Goal: Navigation & Orientation: Find specific page/section

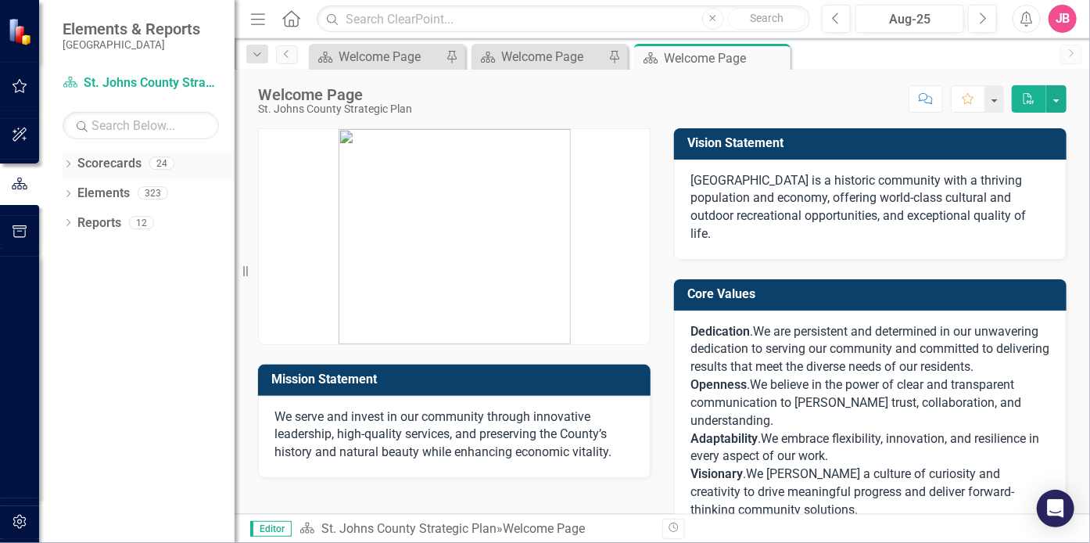
click at [94, 167] on link "Scorecards" at bounding box center [109, 164] width 64 height 18
click at [68, 163] on icon "Dropdown" at bounding box center [68, 165] width 11 height 9
click at [103, 192] on link "St. Johns County Strategic Plan" at bounding box center [160, 194] width 149 height 18
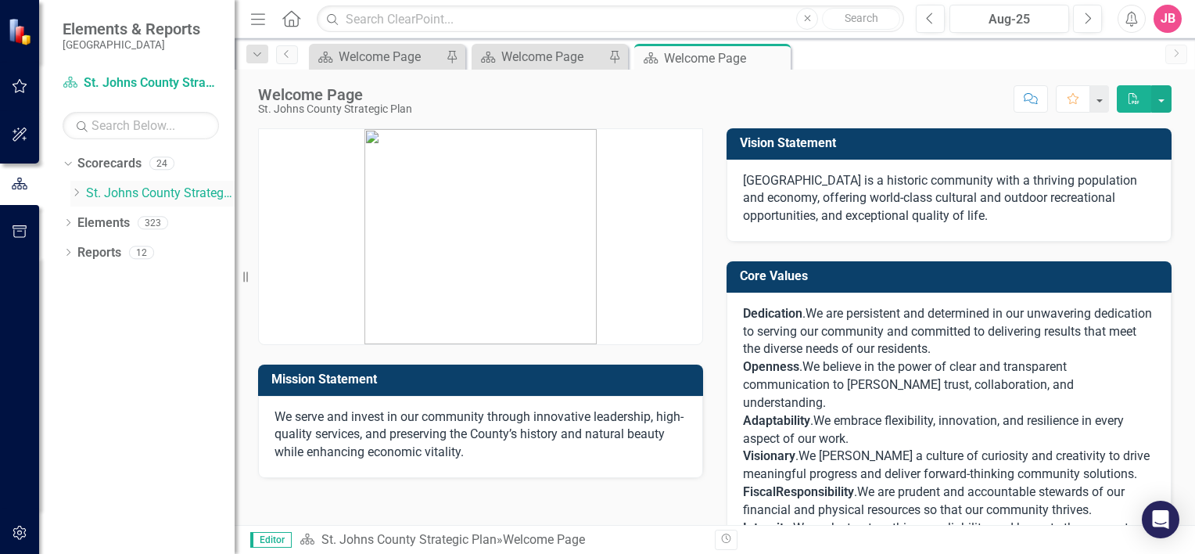
click at [84, 191] on div "Dropdown" at bounding box center [78, 193] width 16 height 13
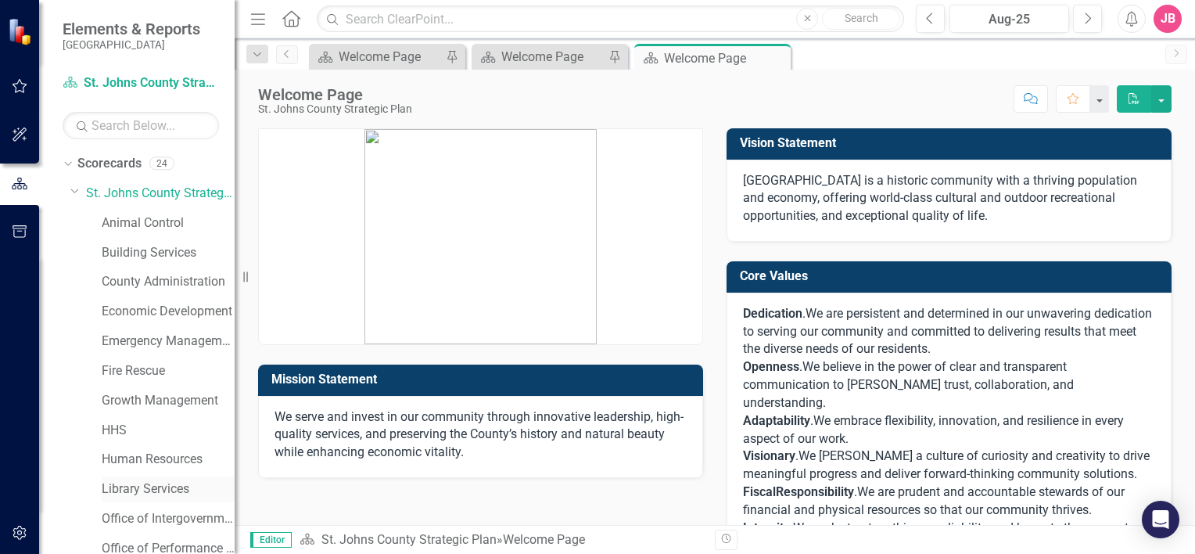
click at [141, 486] on link "Library Services" at bounding box center [168, 489] width 133 height 18
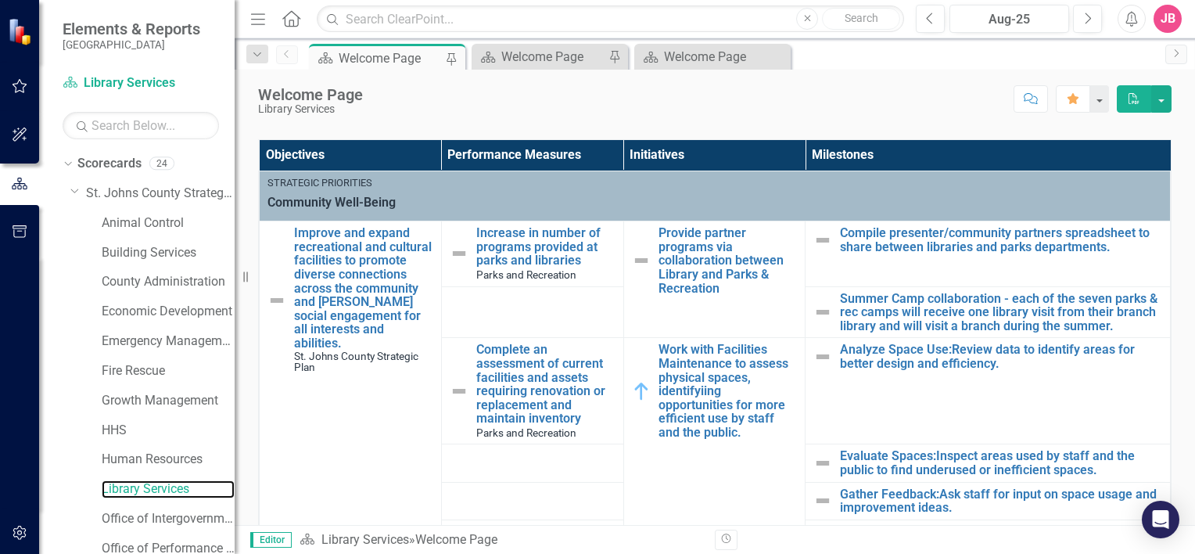
scroll to position [322, 0]
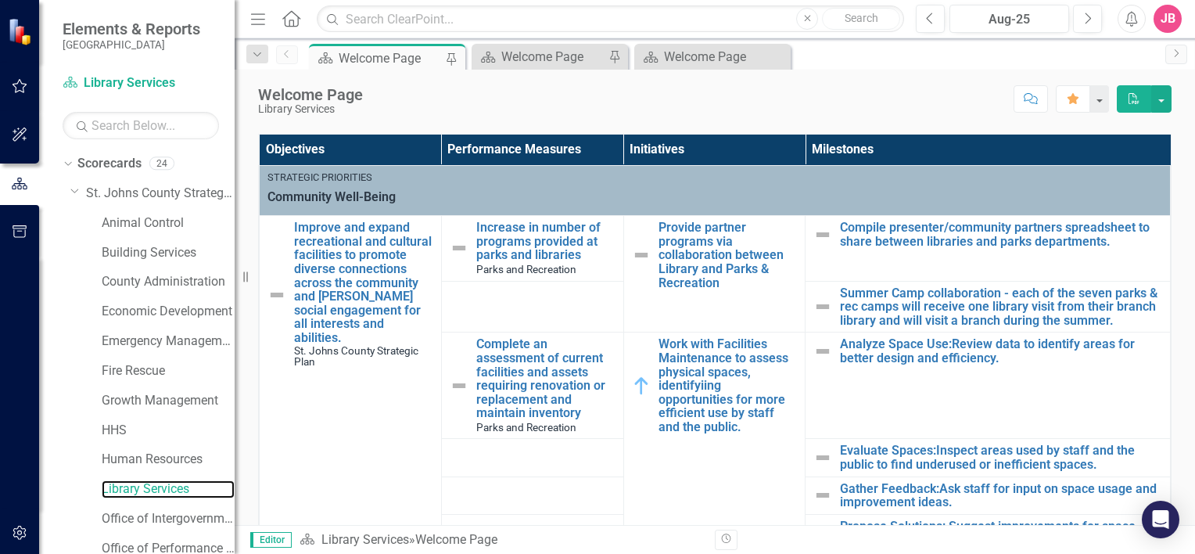
drag, startPoint x: 247, startPoint y: 278, endPoint x: 138, endPoint y: 266, distance: 109.3
click at [138, 266] on div "Elements & Reports [GEOGRAPHIC_DATA] Scorecard Library Services Search Dropdown…" at bounding box center [117, 277] width 235 height 554
drag, startPoint x: 243, startPoint y: 278, endPoint x: 168, endPoint y: 258, distance: 77.6
click at [168, 258] on div "Elements & Reports [GEOGRAPHIC_DATA] Scorecard Library Services Search Dropdown…" at bounding box center [117, 277] width 235 height 554
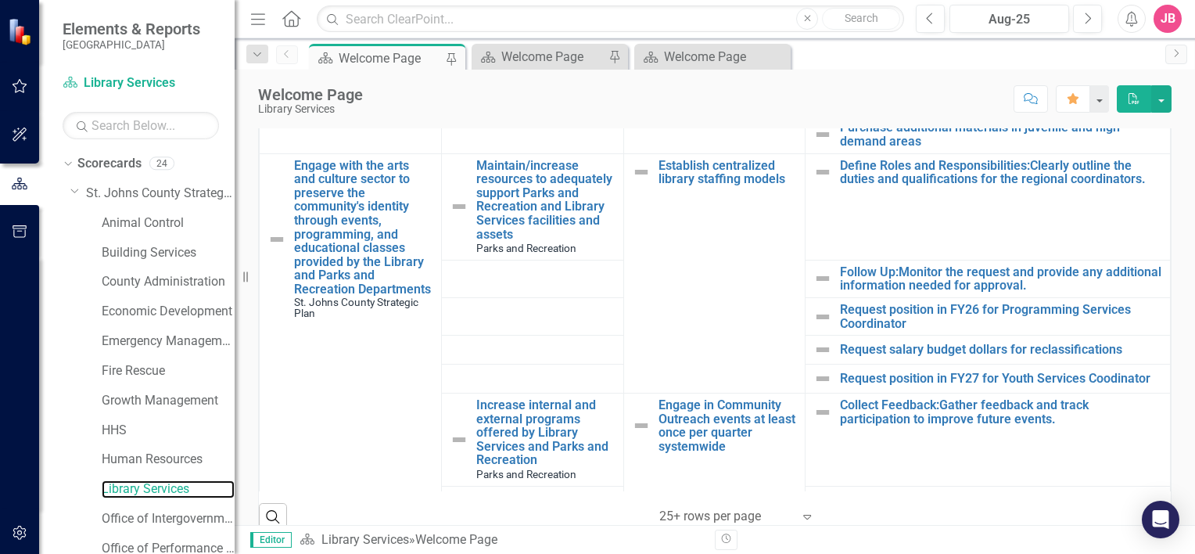
scroll to position [574, 0]
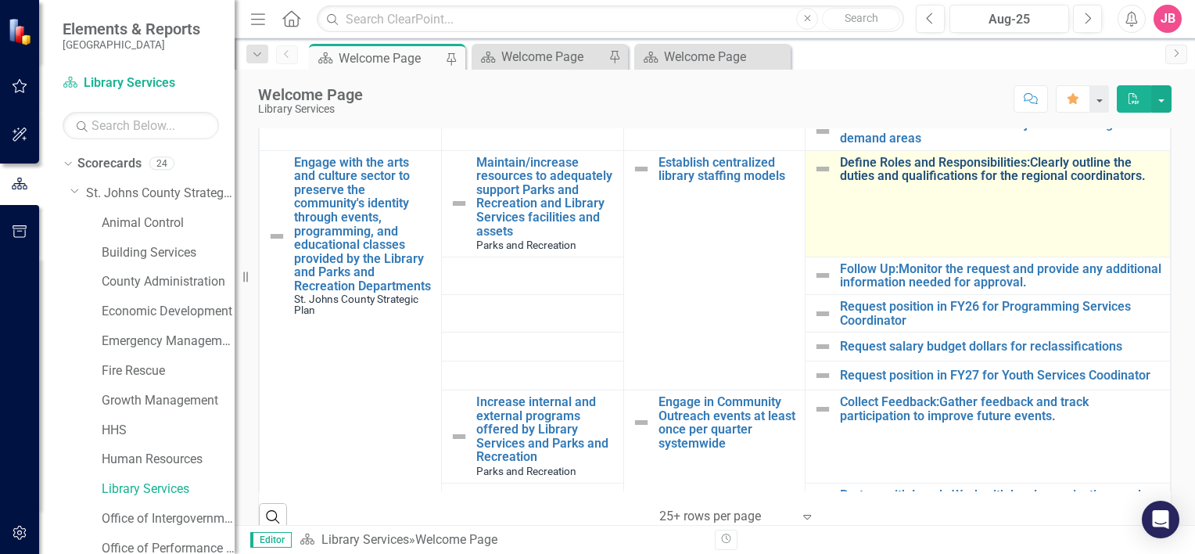
click at [985, 174] on link "Define Roles and Responsibilities:Clearly outline the duties and qualifications…" at bounding box center [1001, 169] width 322 height 27
